Goal: Use online tool/utility: Use online tool/utility

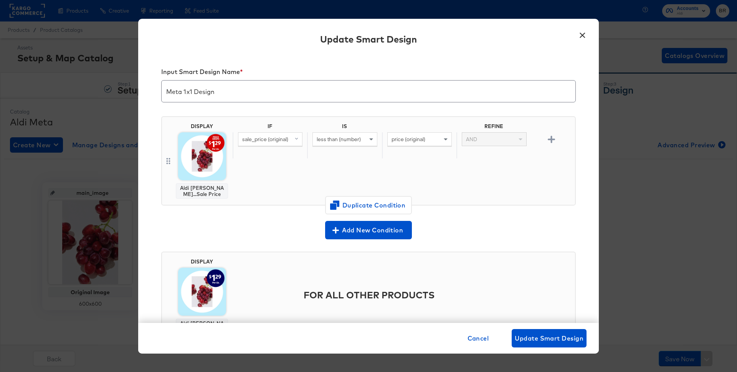
scroll to position [13, 0]
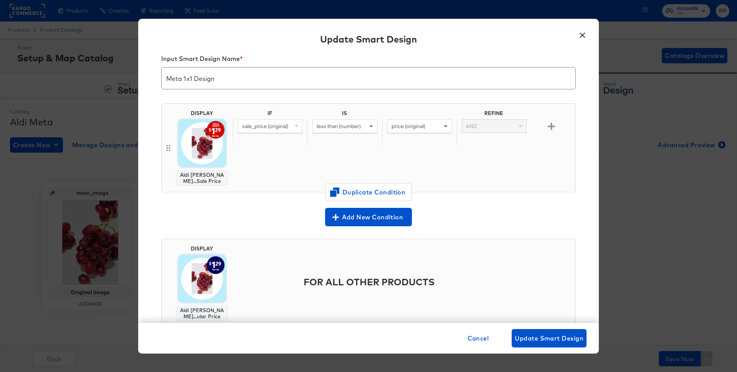
click at [68, 29] on div "× Update Smart Design Input Smart Design Name * Meta 1x1 Design DISPLAY Aldi [P…" at bounding box center [368, 186] width 737 height 372
click at [577, 38] on button "×" at bounding box center [582, 33] width 14 height 14
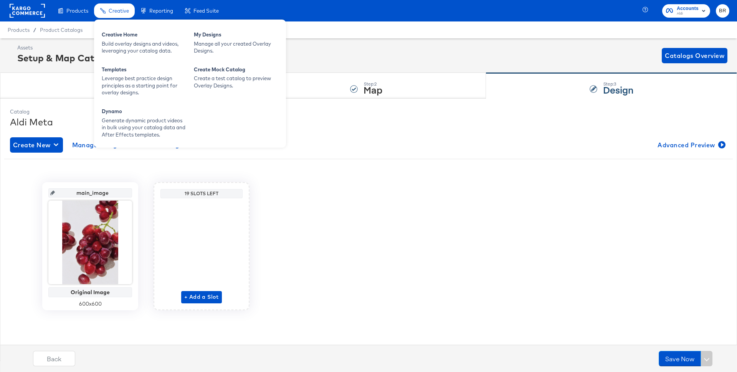
click at [125, 12] on span "Creative" at bounding box center [119, 11] width 20 height 6
click at [125, 48] on div "Build overlay designs and videos, leveraging your catalog data." at bounding box center [144, 47] width 84 height 14
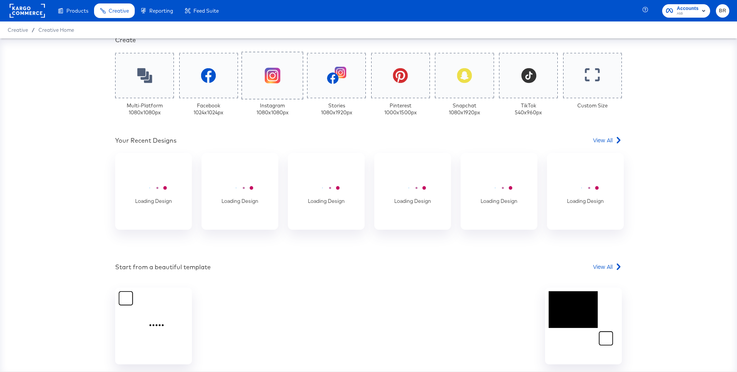
scroll to position [228, 0]
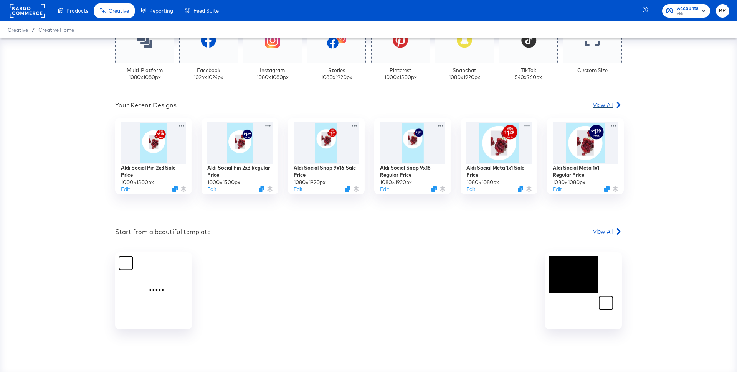
click at [601, 103] on span "View All" at bounding box center [603, 105] width 20 height 8
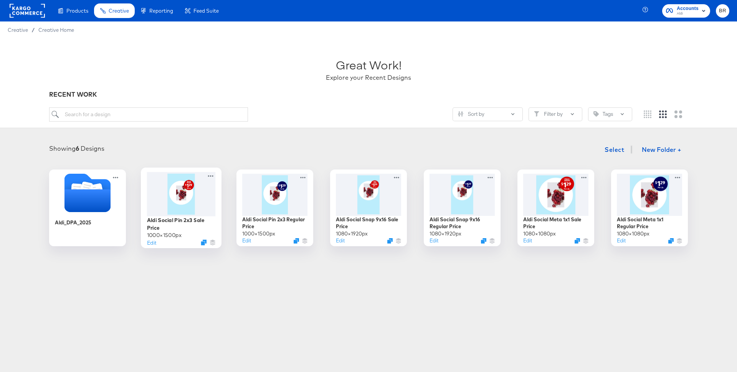
click at [167, 206] on div at bounding box center [181, 194] width 69 height 44
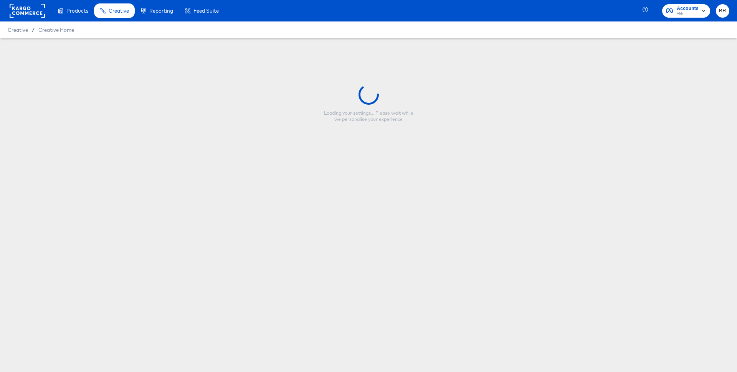
type input "Aldi Social Pin 2x3 Sale Price"
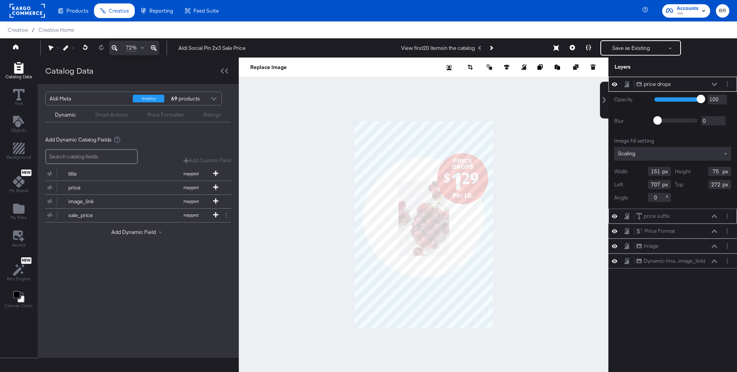
click at [734, 209] on div "price suffix price suffix" at bounding box center [672, 216] width 129 height 15
click at [724, 212] on button "Layer Options" at bounding box center [727, 216] width 8 height 8
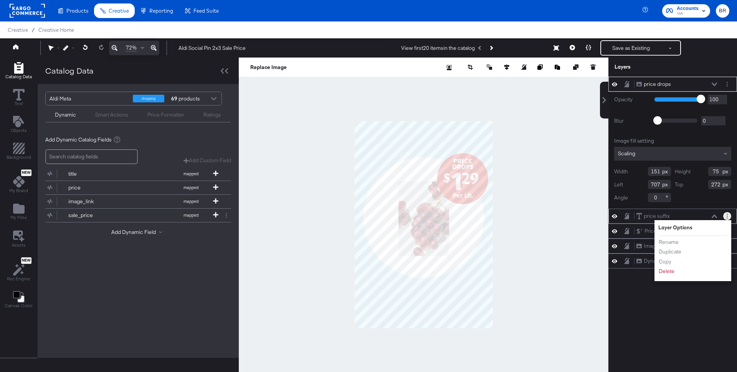
click at [727, 214] on circle "Layer Options" at bounding box center [726, 214] width 1 height 1
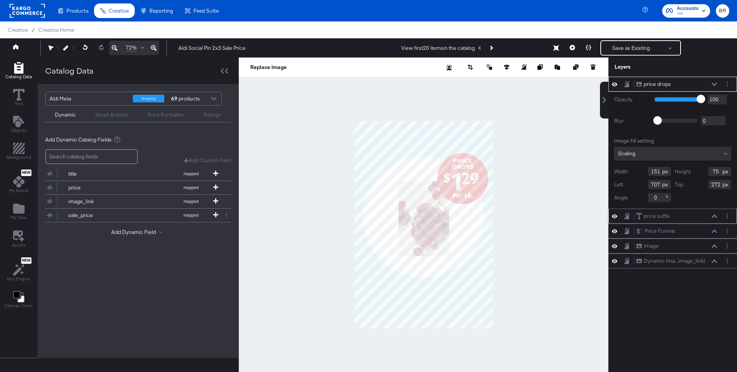
click at [716, 215] on icon at bounding box center [713, 217] width 5 height 4
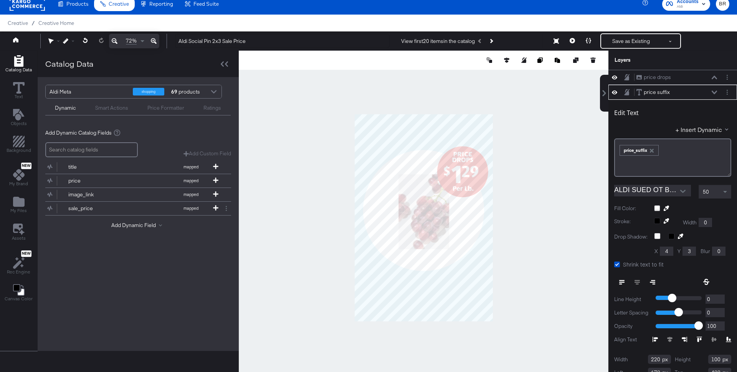
scroll to position [15, 0]
